Goal: Information Seeking & Learning: Learn about a topic

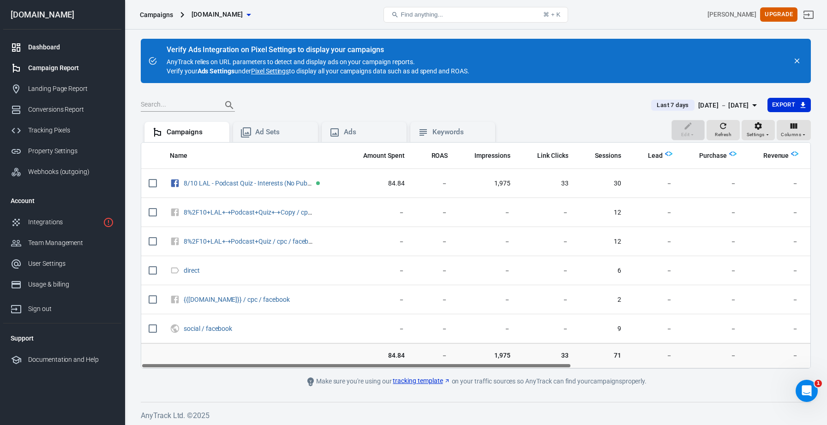
click at [65, 38] on link "Dashboard" at bounding box center [62, 47] width 118 height 21
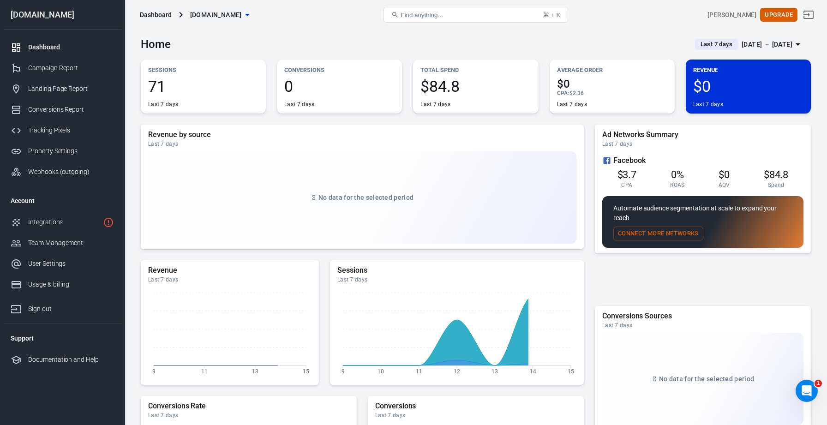
click at [806, 395] on icon "Open Intercom Messenger" at bounding box center [806, 390] width 15 height 15
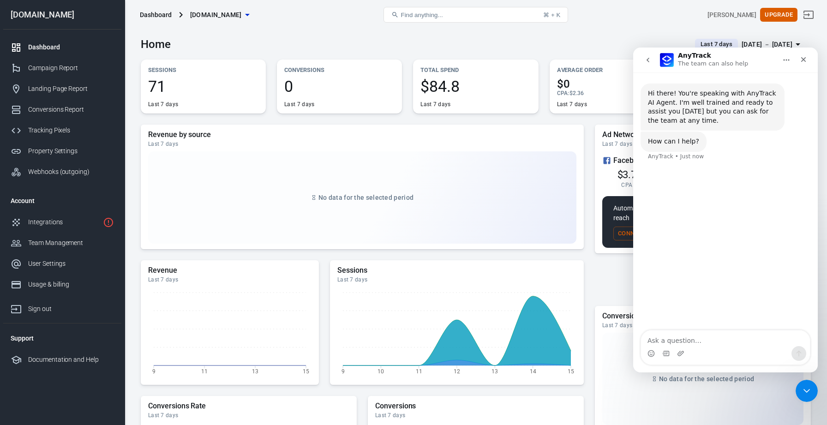
click at [649, 59] on icon "go back" at bounding box center [647, 59] width 7 height 7
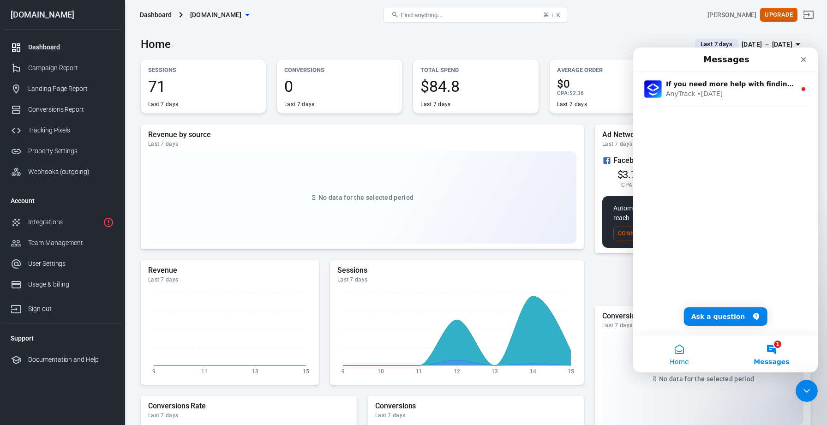
click at [676, 356] on button "Home" at bounding box center [679, 353] width 92 height 37
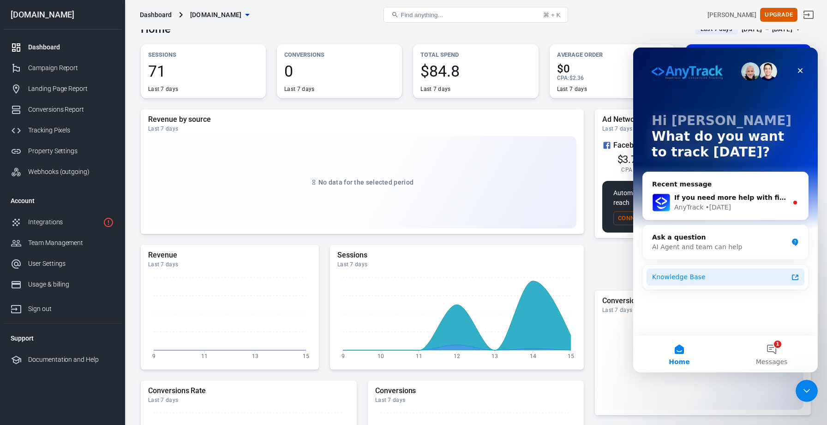
scroll to position [16, 0]
click at [701, 276] on div "Knowledge Base" at bounding box center [720, 277] width 136 height 10
